Goal: Navigation & Orientation: Find specific page/section

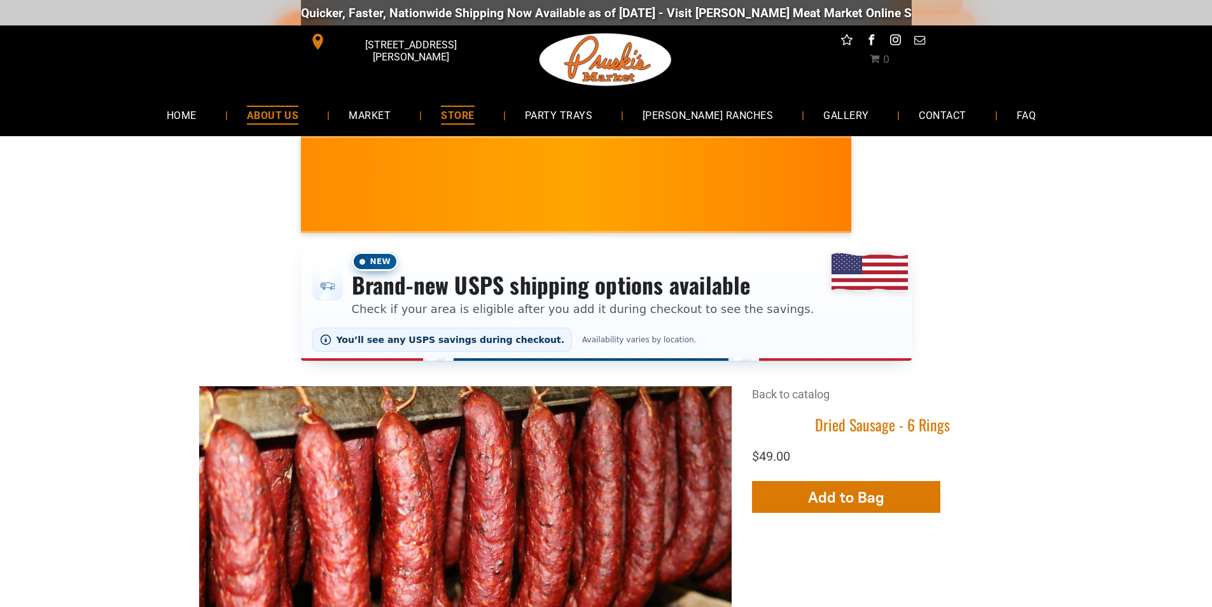
click at [260, 105] on link "ABOUT US" at bounding box center [273, 115] width 90 height 34
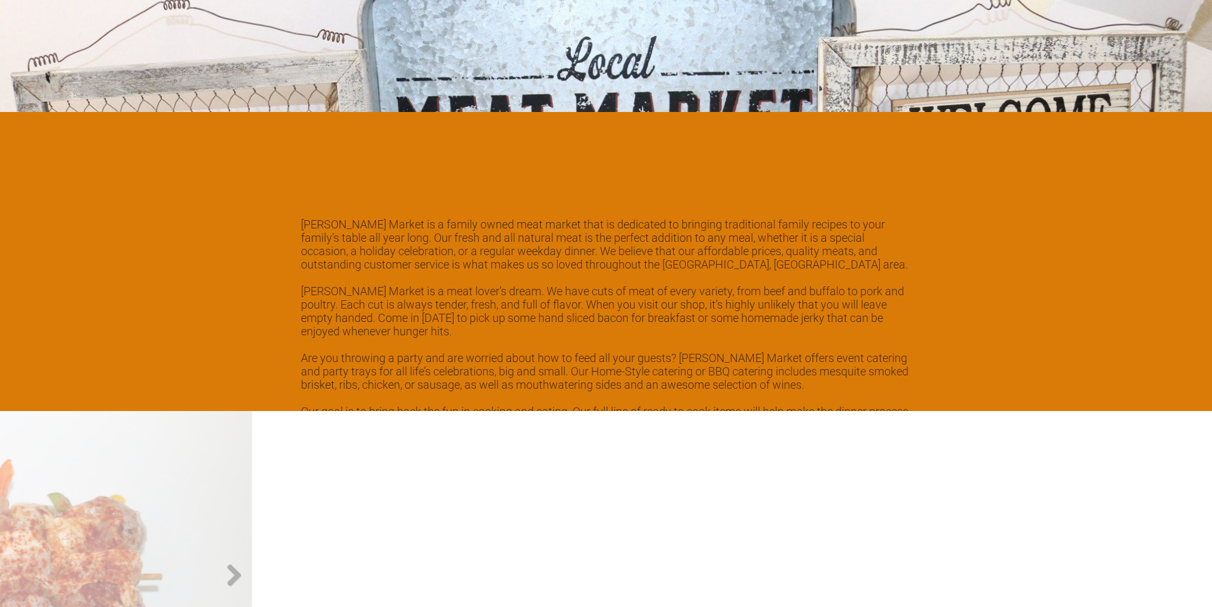
scroll to position [1845, 0]
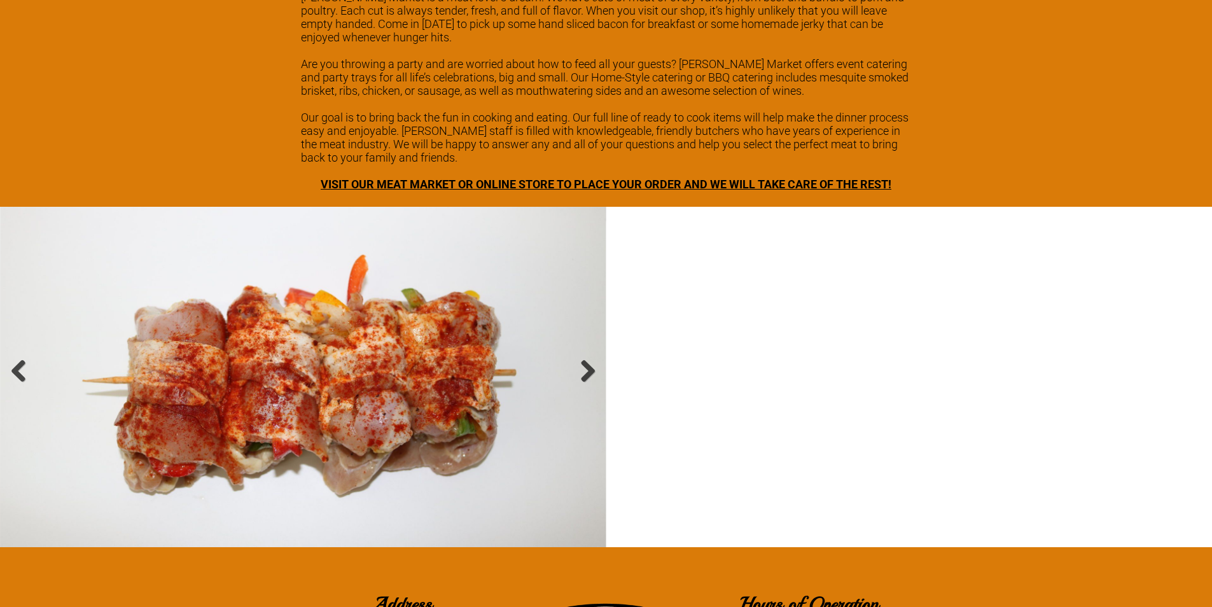
click at [547, 178] on span "VISIT OUR MEAT MARKET OR ONLINE STORE TO PLACE YOUR ORDER AND WE WILL TAKE CARE…" at bounding box center [606, 184] width 571 height 13
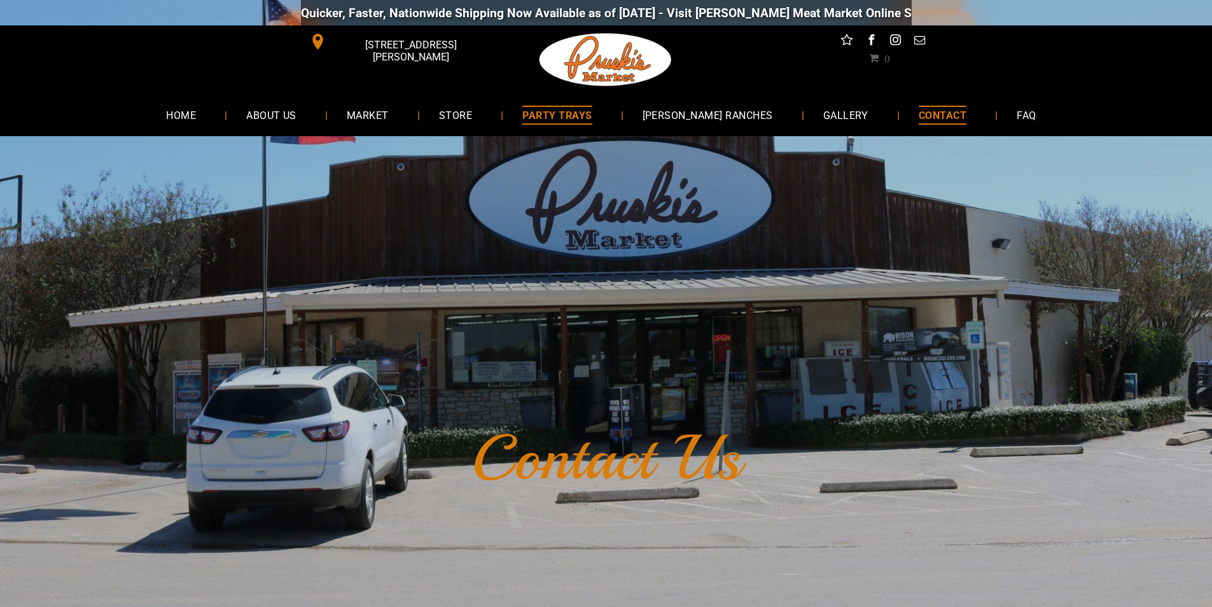
click at [571, 123] on span "PARTY TRAYS" at bounding box center [556, 115] width 69 height 18
